Goal: Transaction & Acquisition: Purchase product/service

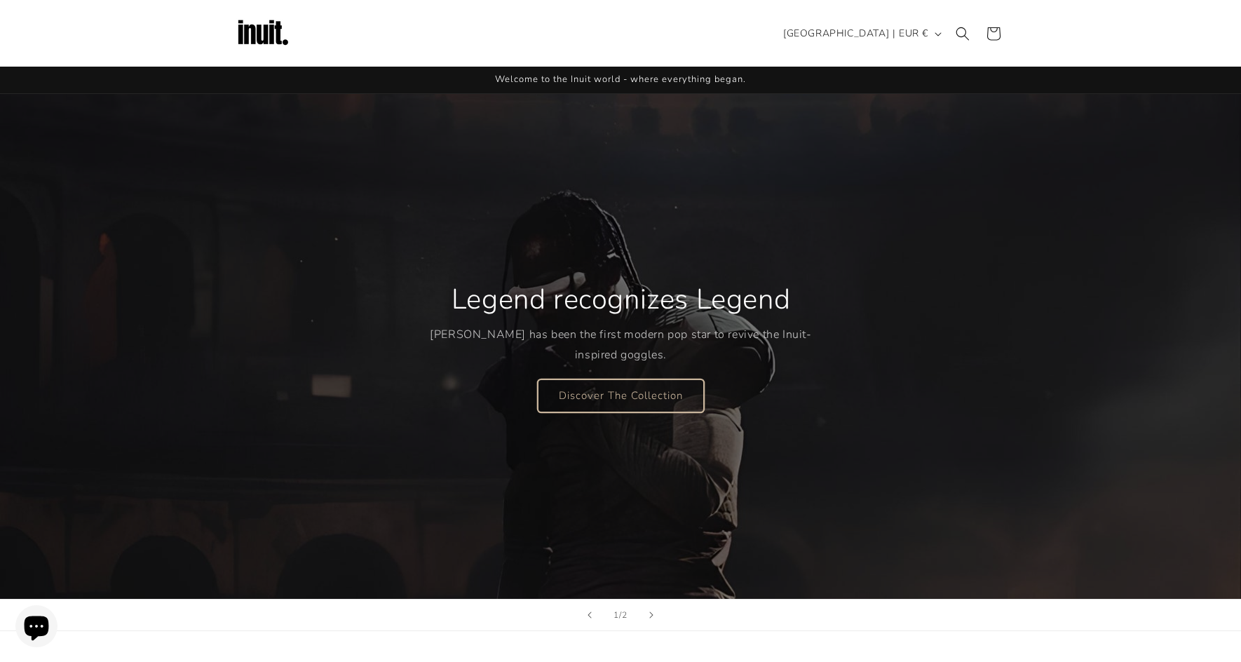
click at [592, 382] on link "Discover The Collection" at bounding box center [621, 395] width 166 height 33
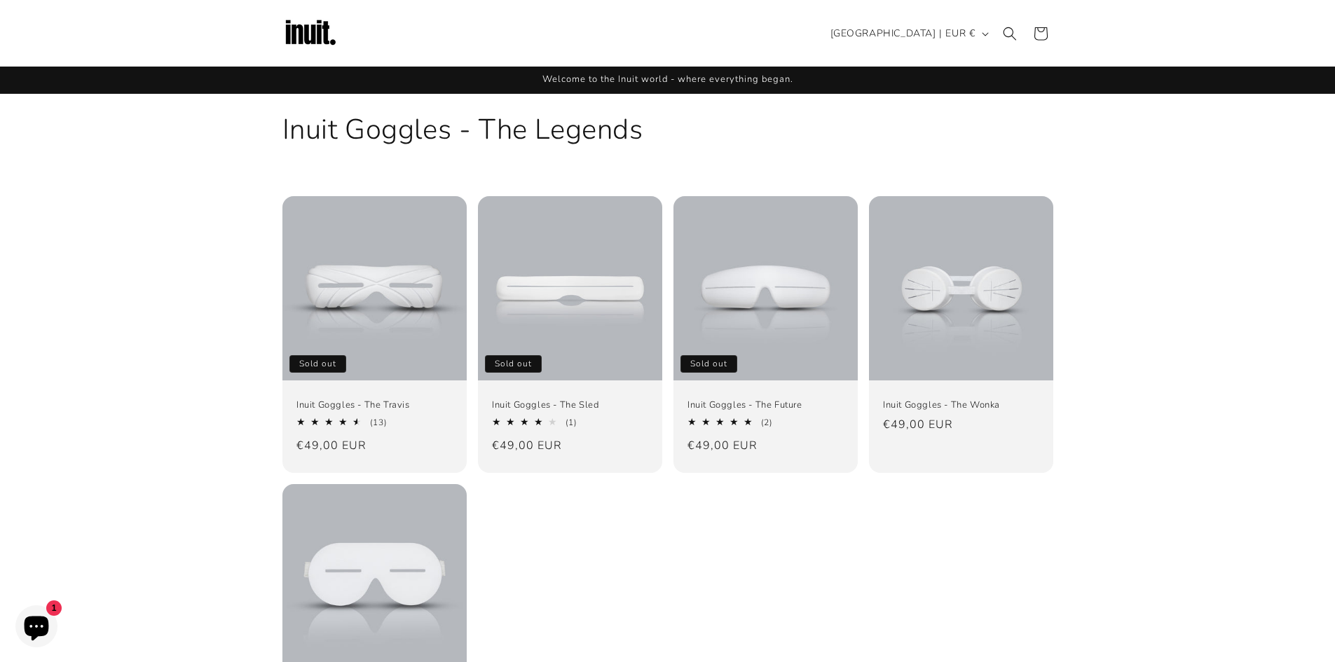
scroll to position [140, 0]
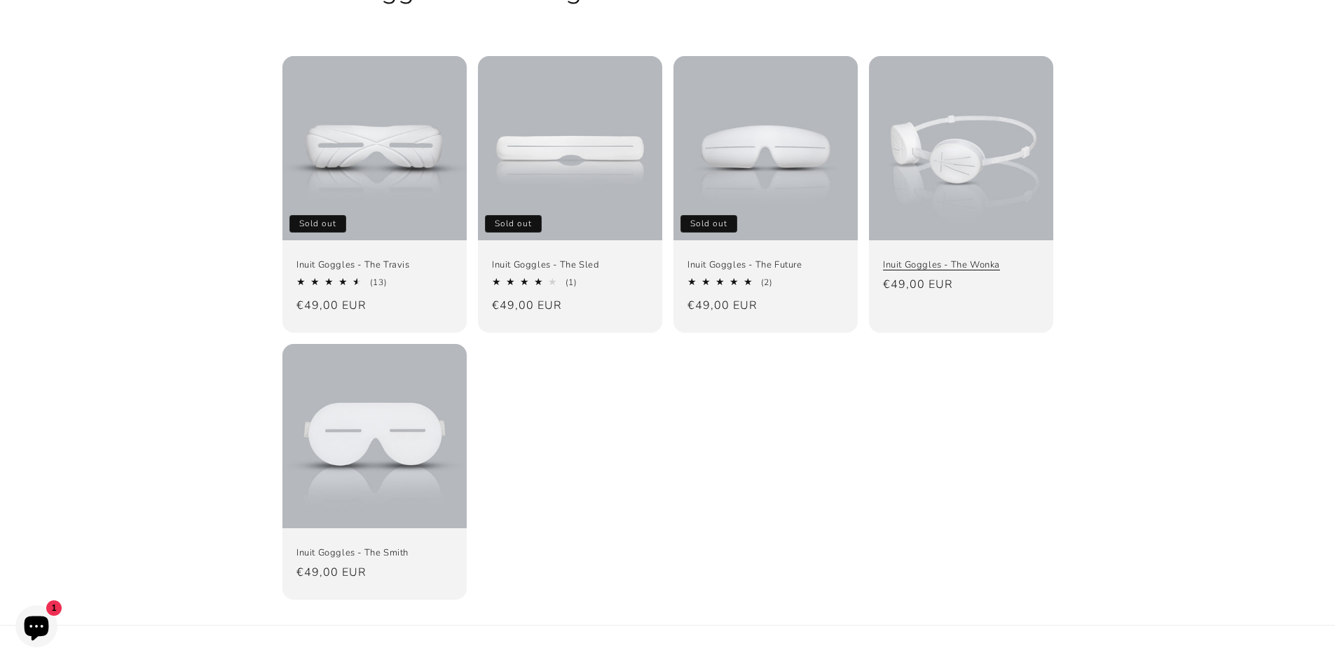
click at [973, 259] on link "Inuit Goggles - The Wonka" at bounding box center [961, 265] width 156 height 12
